Goal: Task Accomplishment & Management: Complete application form

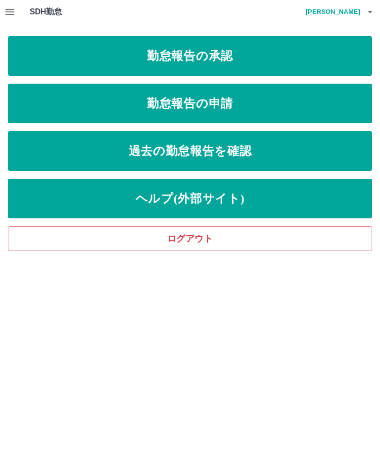
click at [311, 101] on link "勤怠報告の申請" at bounding box center [190, 104] width 364 height 40
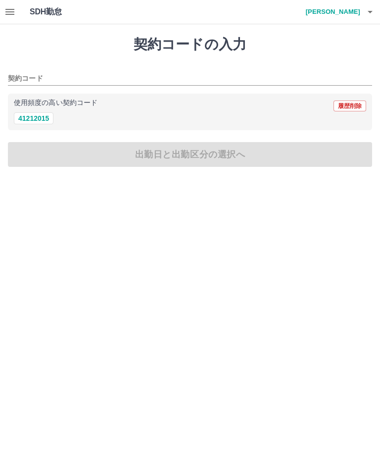
click at [44, 119] on button "41212015" at bounding box center [34, 118] width 40 height 12
type input "********"
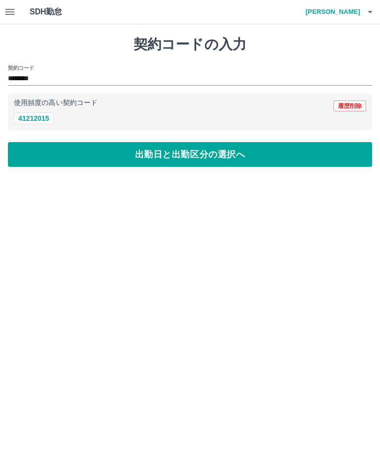
click at [232, 155] on button "出勤日と出勤区分の選択へ" at bounding box center [190, 154] width 364 height 25
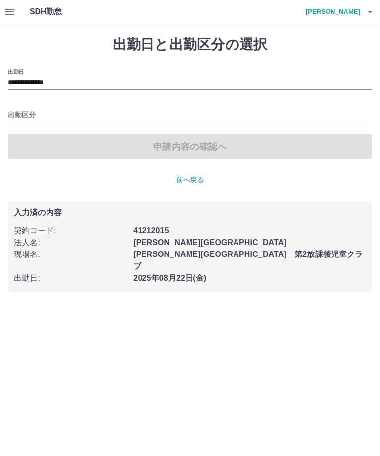
click at [23, 111] on input "出勤区分" at bounding box center [190, 115] width 364 height 12
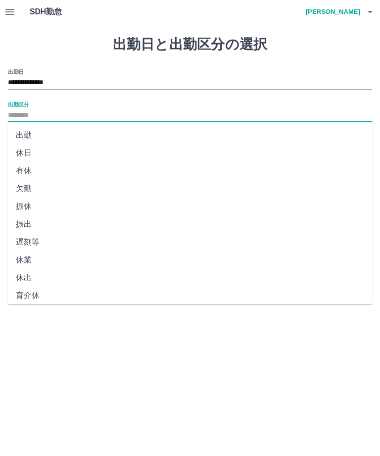
click at [26, 131] on li "出勤" at bounding box center [190, 135] width 364 height 18
type input "**"
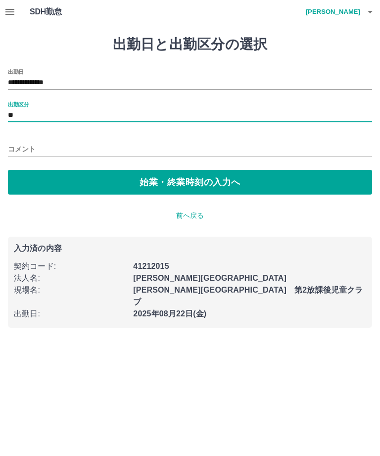
click at [215, 185] on button "始業・終業時刻の入力へ" at bounding box center [190, 182] width 364 height 25
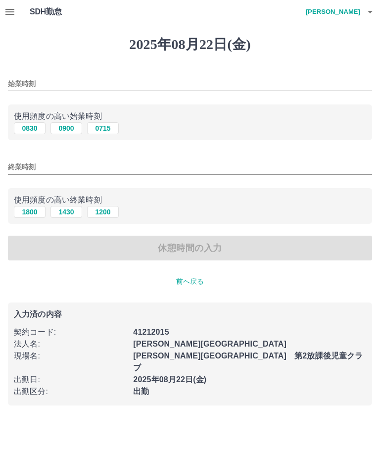
click at [49, 78] on input "始業時刻" at bounding box center [190, 84] width 364 height 14
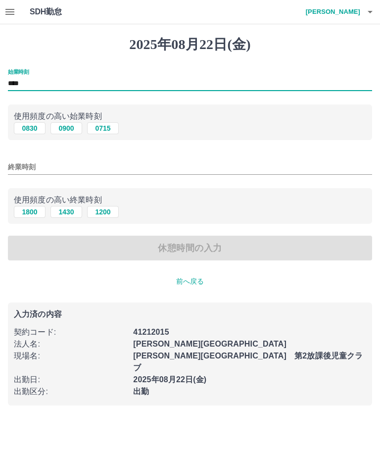
type input "****"
click at [60, 164] on input "終業時刻" at bounding box center [190, 167] width 364 height 14
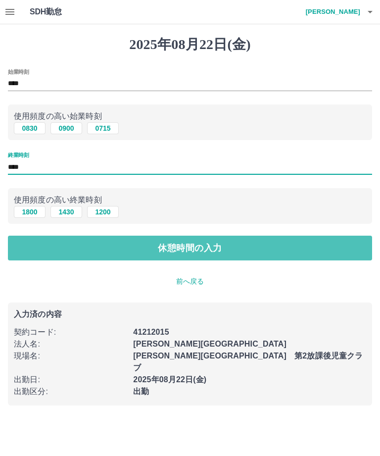
type input "****"
click at [183, 248] on button "休憩時間の入力" at bounding box center [190, 248] width 364 height 25
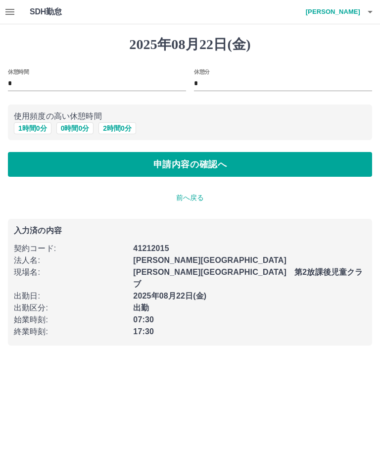
click at [26, 125] on button "1 時間 0 分" at bounding box center [33, 128] width 38 height 12
type input "*"
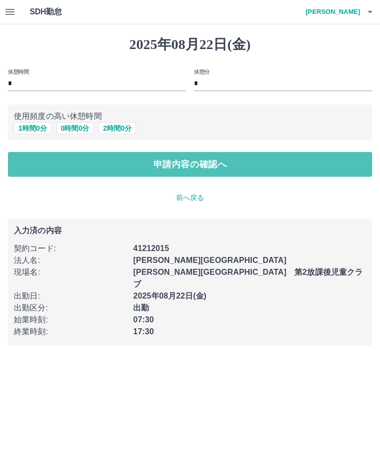
click at [217, 165] on button "申請内容の確認へ" at bounding box center [190, 164] width 364 height 25
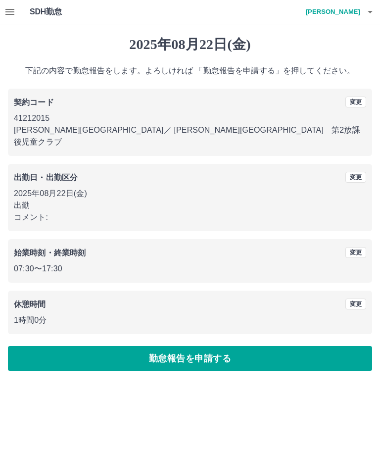
click at [240, 346] on button "勤怠報告を申請する" at bounding box center [190, 358] width 364 height 25
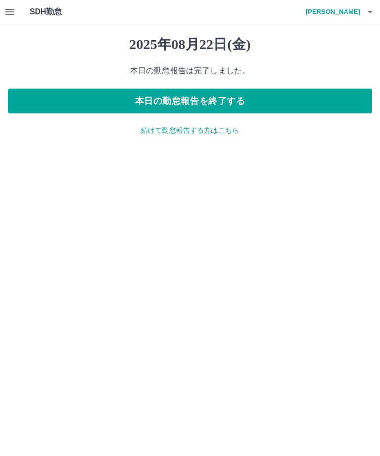
click at [256, 95] on button "本日の勤怠報告を終了する" at bounding box center [190, 101] width 364 height 25
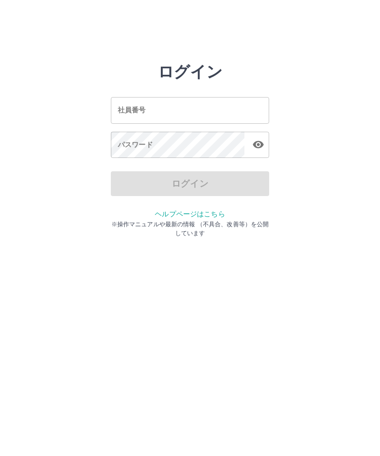
click at [172, 109] on input "社員番号" at bounding box center [190, 110] width 158 height 26
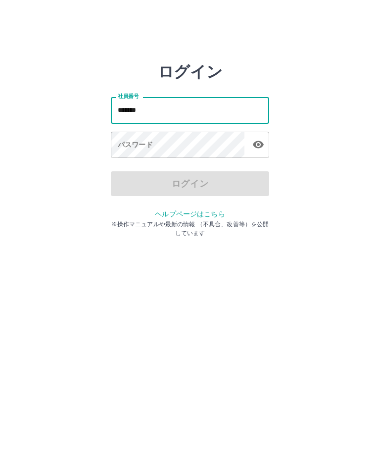
type input "*******"
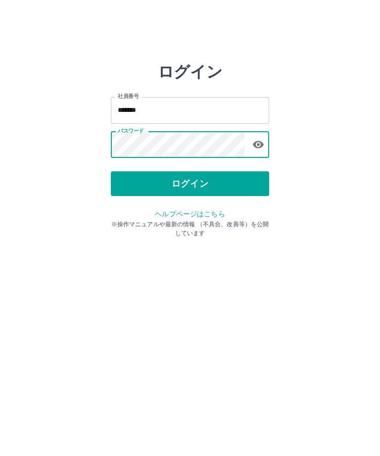
click at [211, 183] on button "ログイン" at bounding box center [190, 183] width 158 height 25
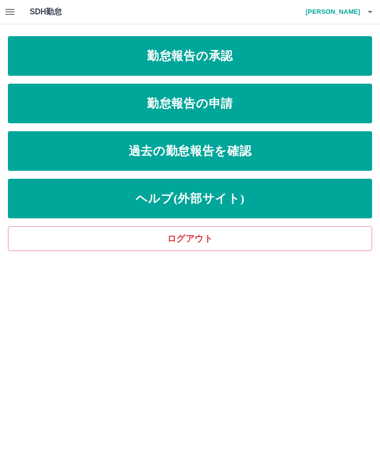
click at [252, 57] on link "勤怠報告の承認" at bounding box center [190, 56] width 364 height 40
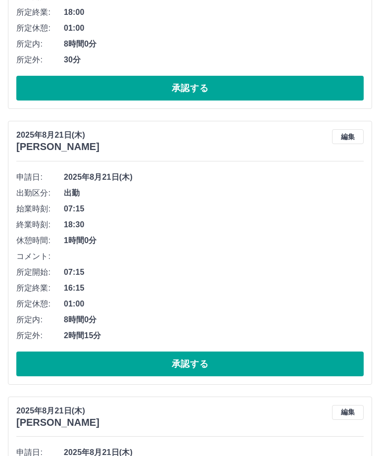
scroll to position [545, 0]
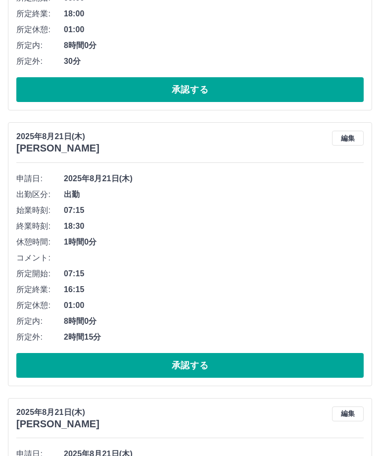
click at [248, 363] on button "承認する" at bounding box center [189, 365] width 347 height 25
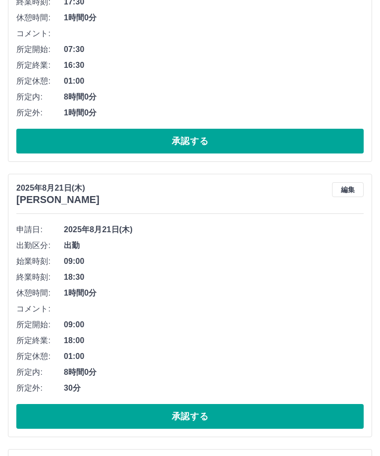
scroll to position [0, 0]
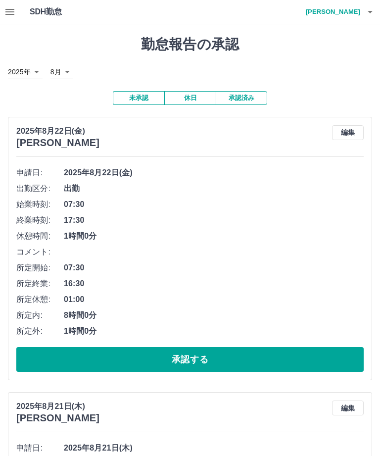
click at [351, 7] on h4 "杉本　義江" at bounding box center [330, 12] width 59 height 24
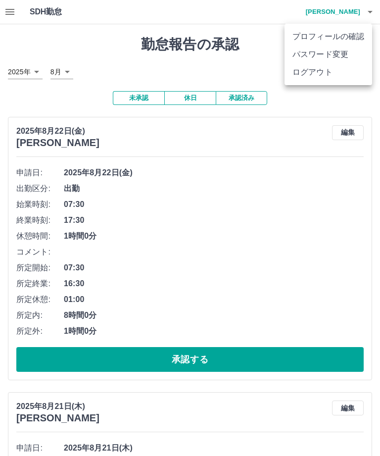
click at [318, 72] on li "ログアウト" at bounding box center [328, 72] width 88 height 18
